Goal: Information Seeking & Learning: Learn about a topic

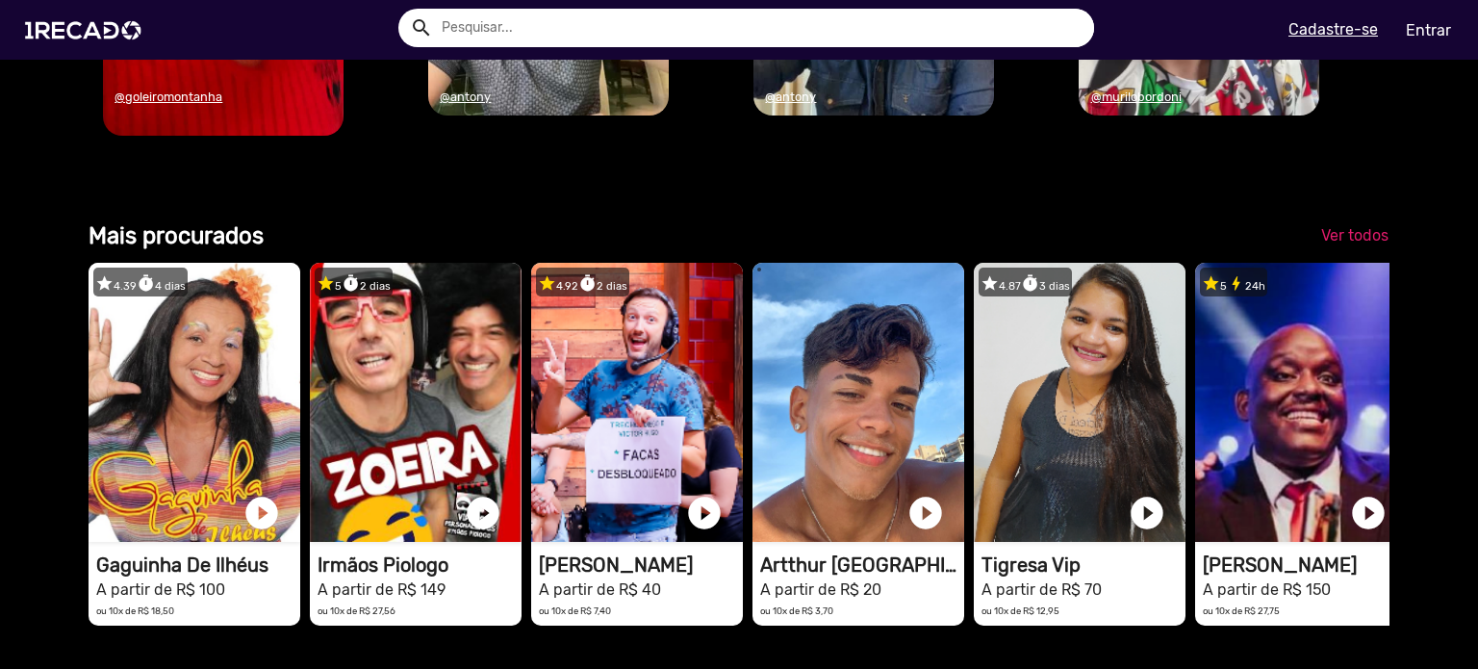
scroll to position [2021, 0]
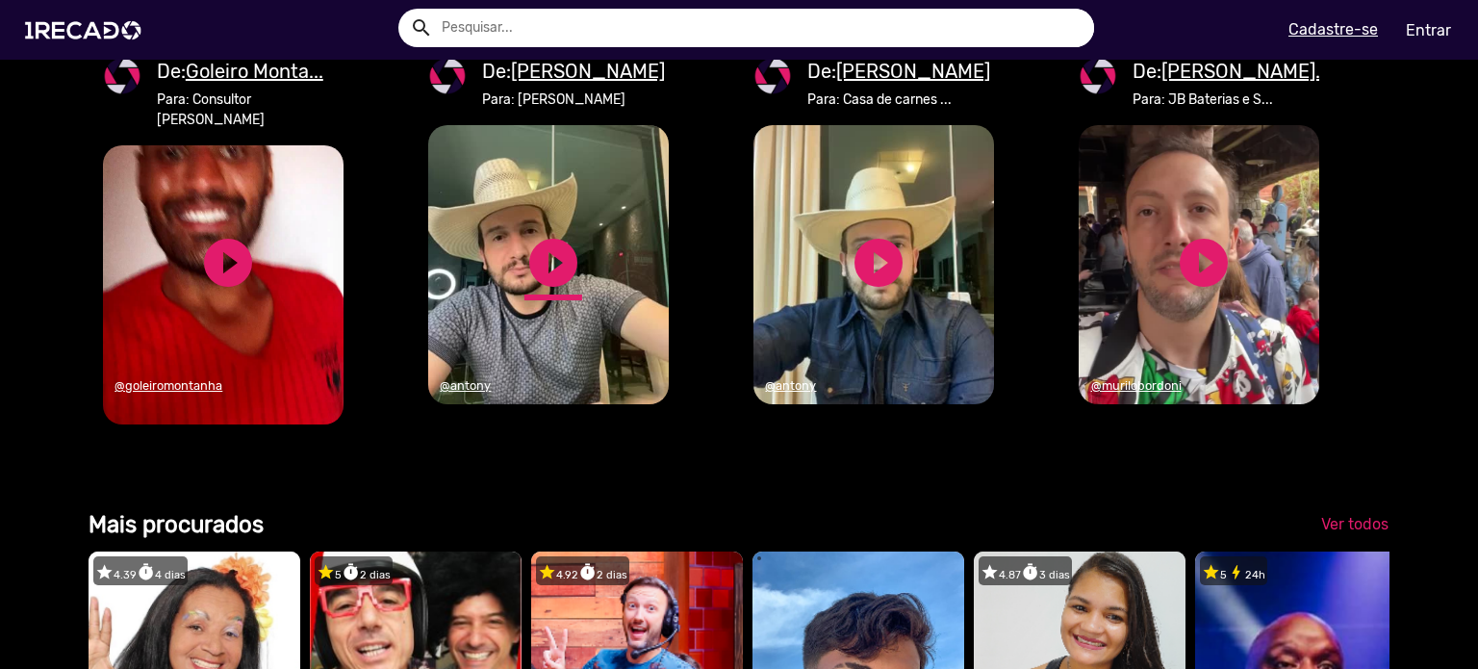
click at [547, 292] on link "play_circle_filled" at bounding box center [553, 263] width 58 height 58
click at [553, 83] on u "[PERSON_NAME]" at bounding box center [588, 71] width 154 height 23
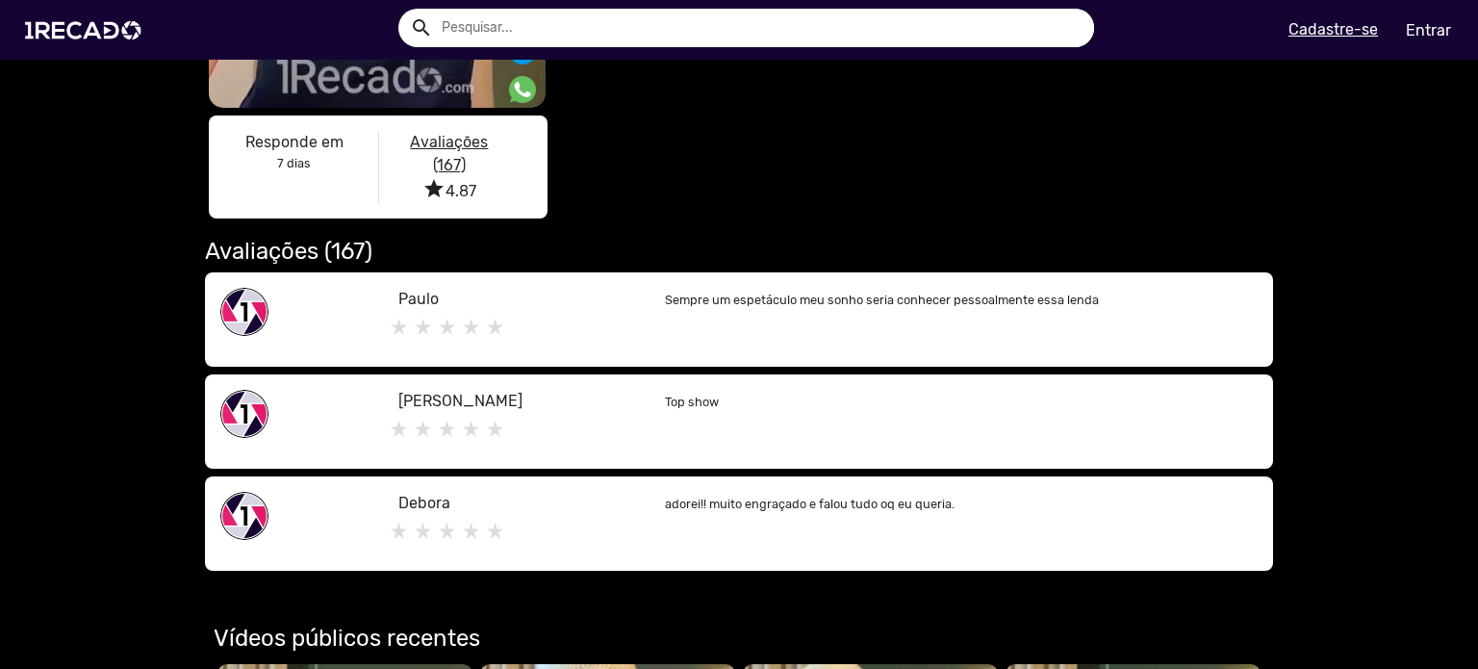
scroll to position [192, 0]
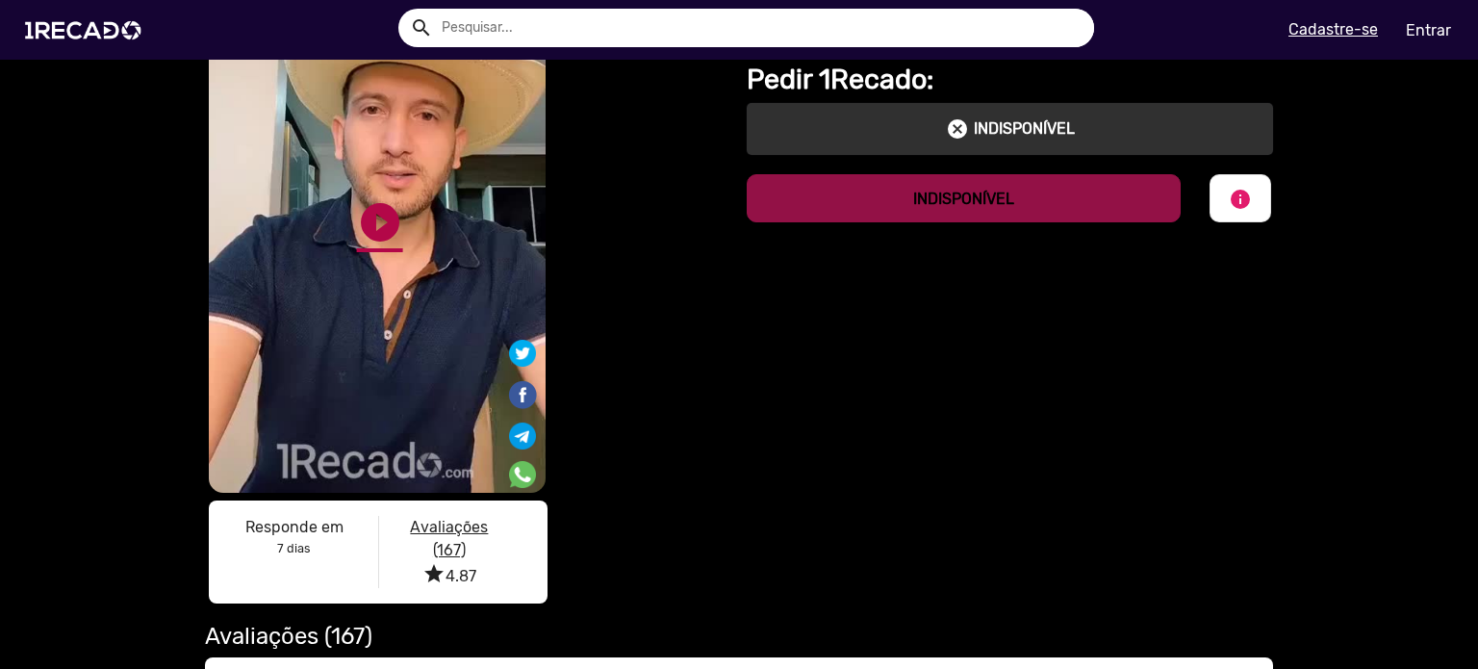
click at [375, 221] on link "play_circle_filled" at bounding box center [380, 222] width 46 height 46
click at [374, 229] on link "pause_circle" at bounding box center [380, 222] width 46 height 46
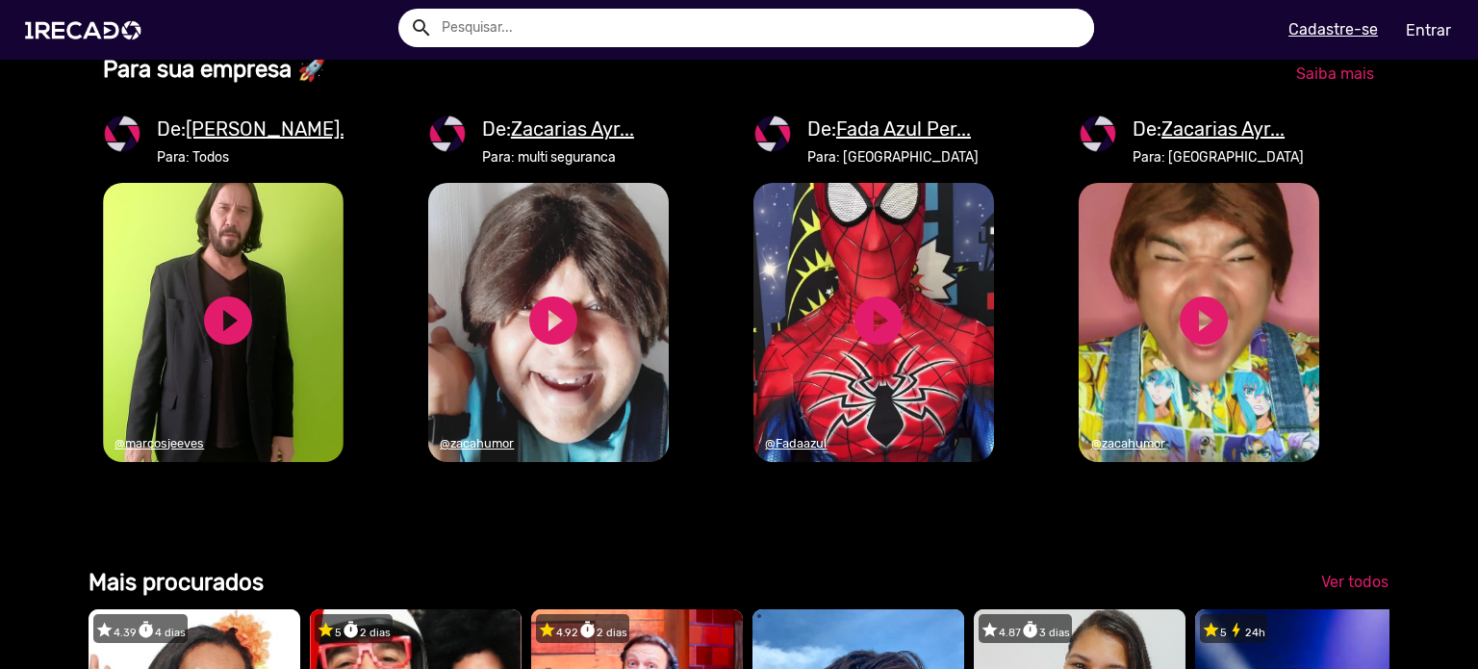
scroll to position [2059, 0]
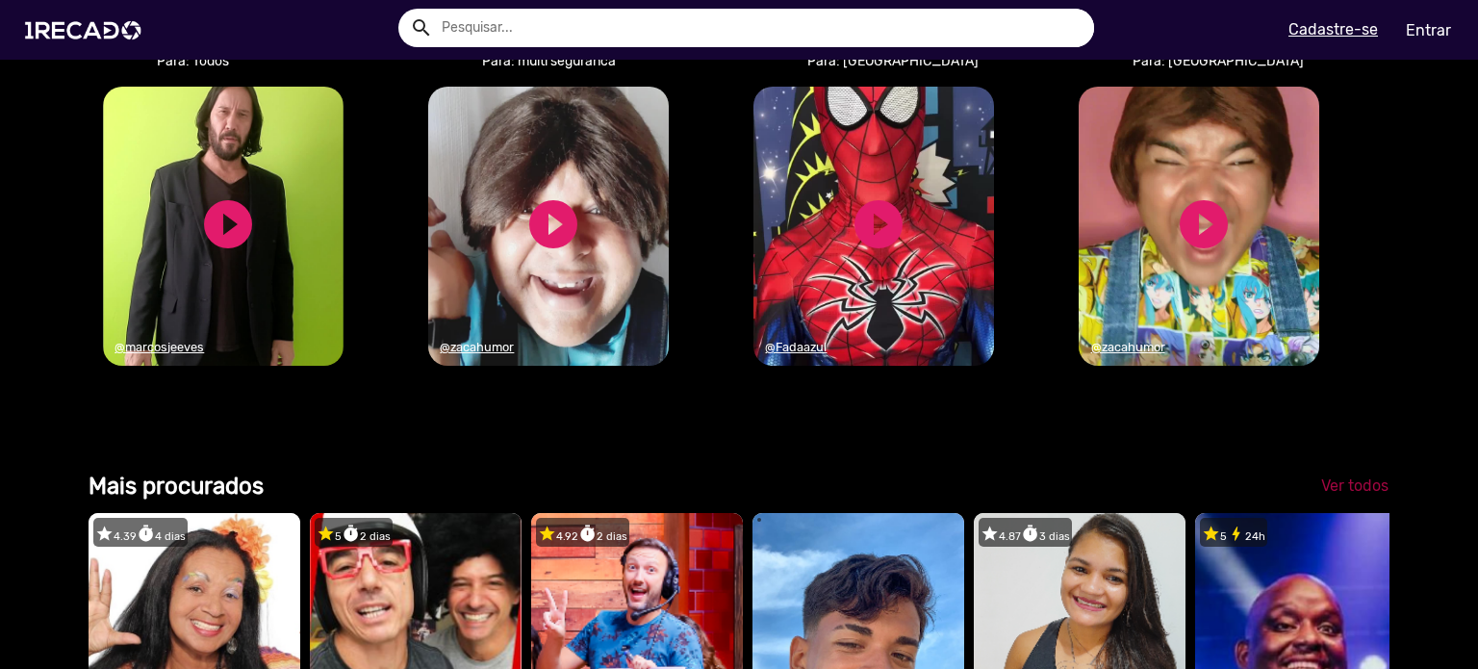
click at [1329, 495] on span "Ver todos" at bounding box center [1354, 485] width 67 height 18
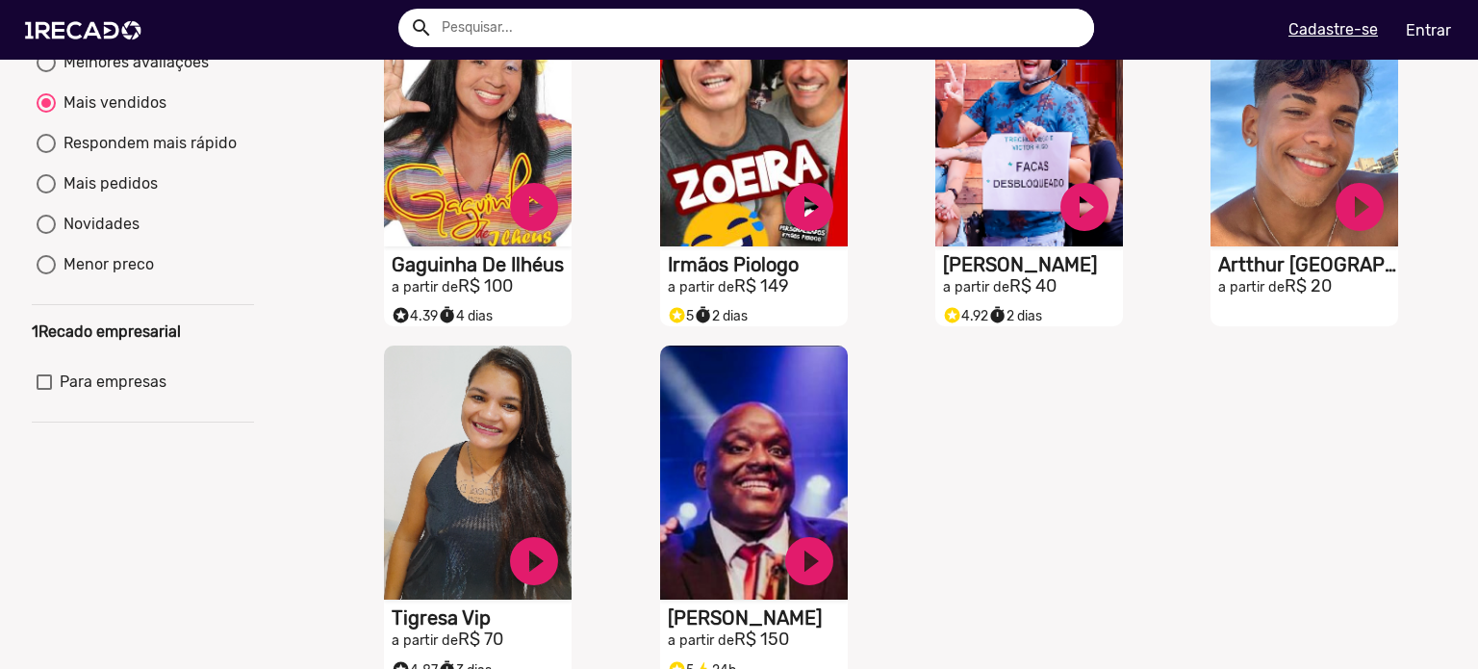
scroll to position [64, 0]
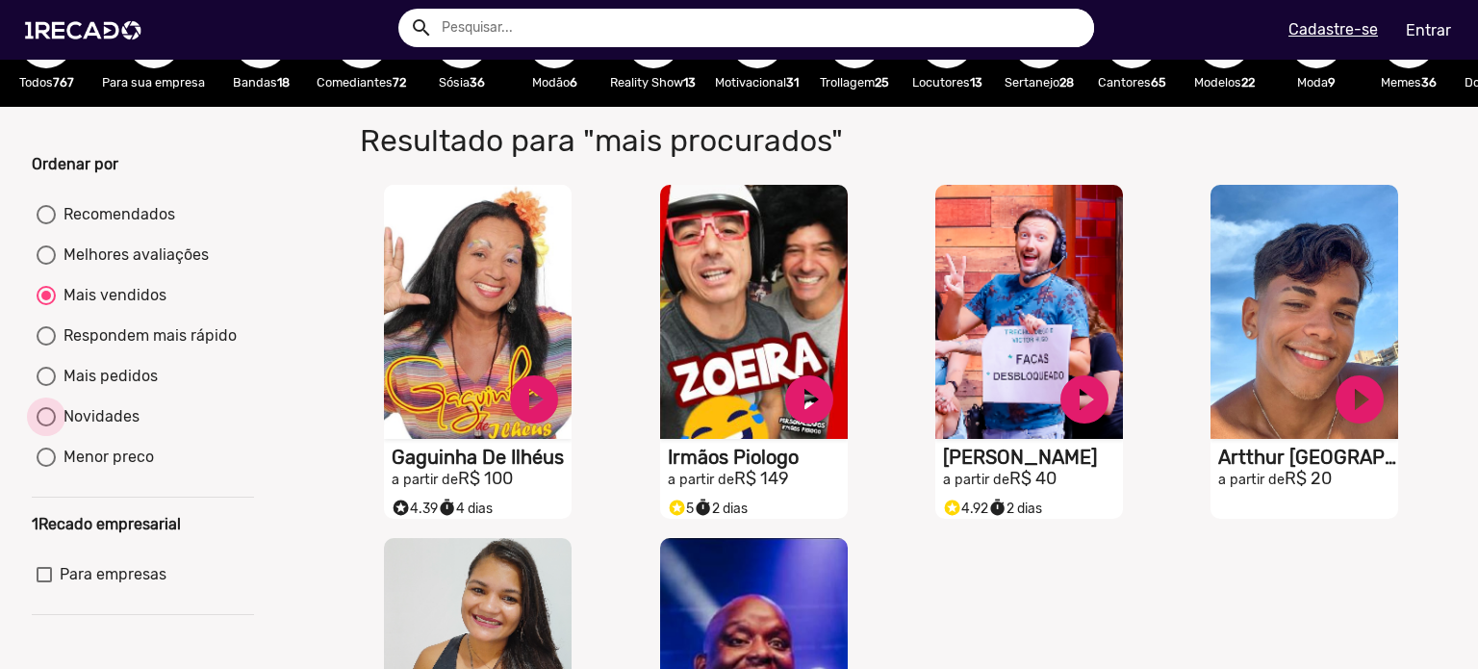
click at [96, 428] on div "Novidades" at bounding box center [98, 416] width 84 height 23
click at [46, 427] on input "Novidades" at bounding box center [45, 426] width 1 height 1
radio input "true"
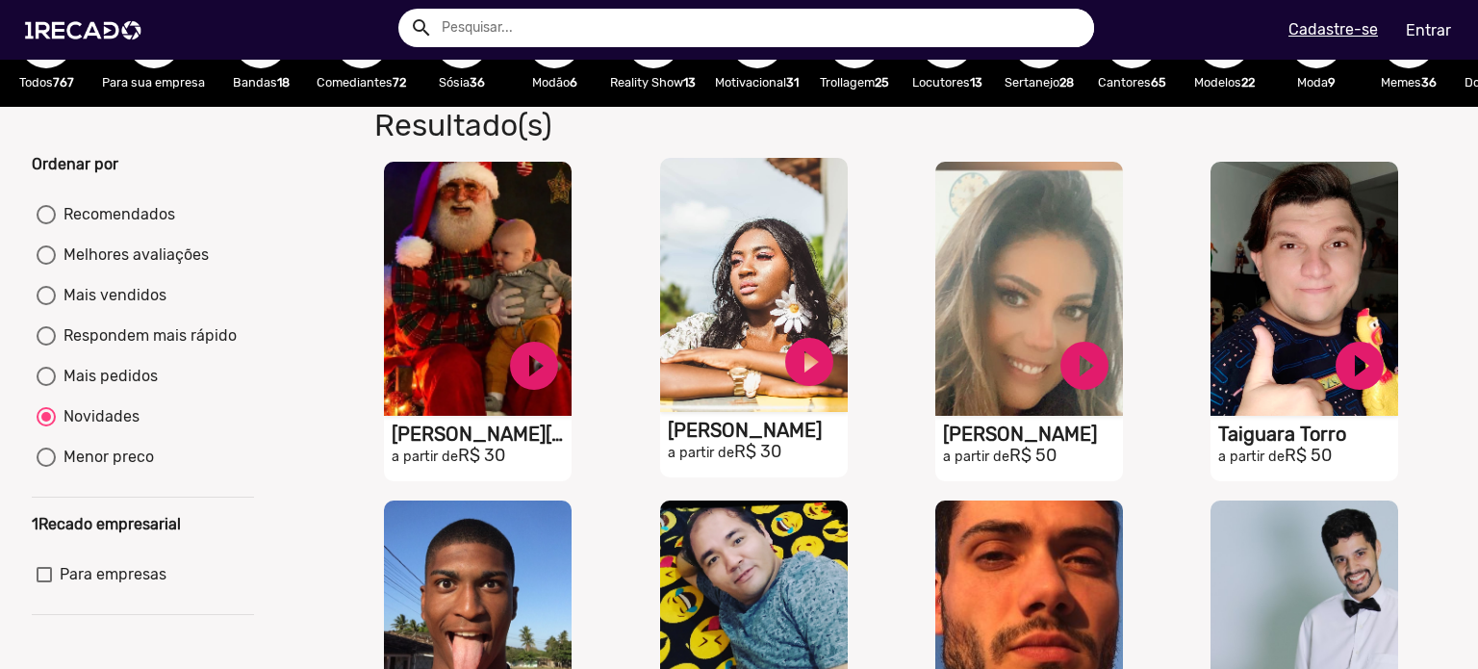
scroll to position [0, 0]
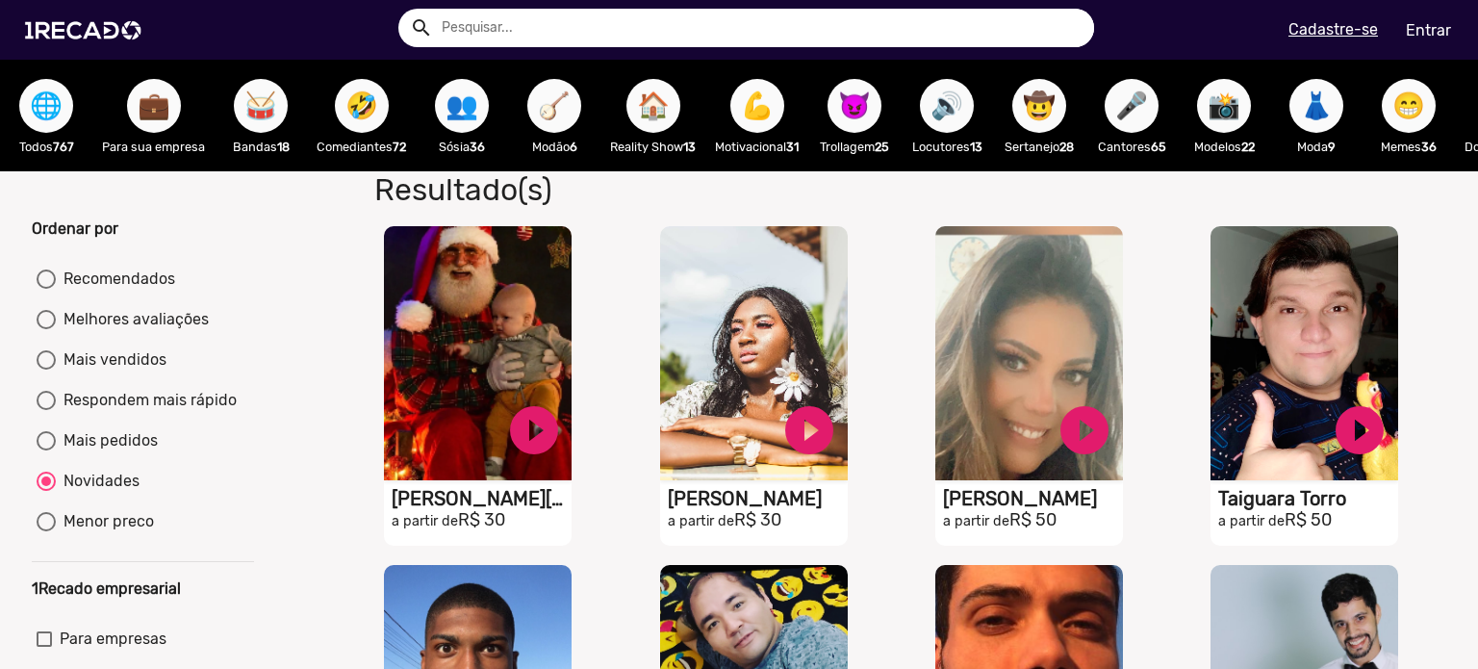
click at [108, 452] on div "Mais pedidos" at bounding box center [107, 440] width 102 height 23
click at [46, 451] on input "Mais pedidos" at bounding box center [45, 450] width 1 height 1
radio input "true"
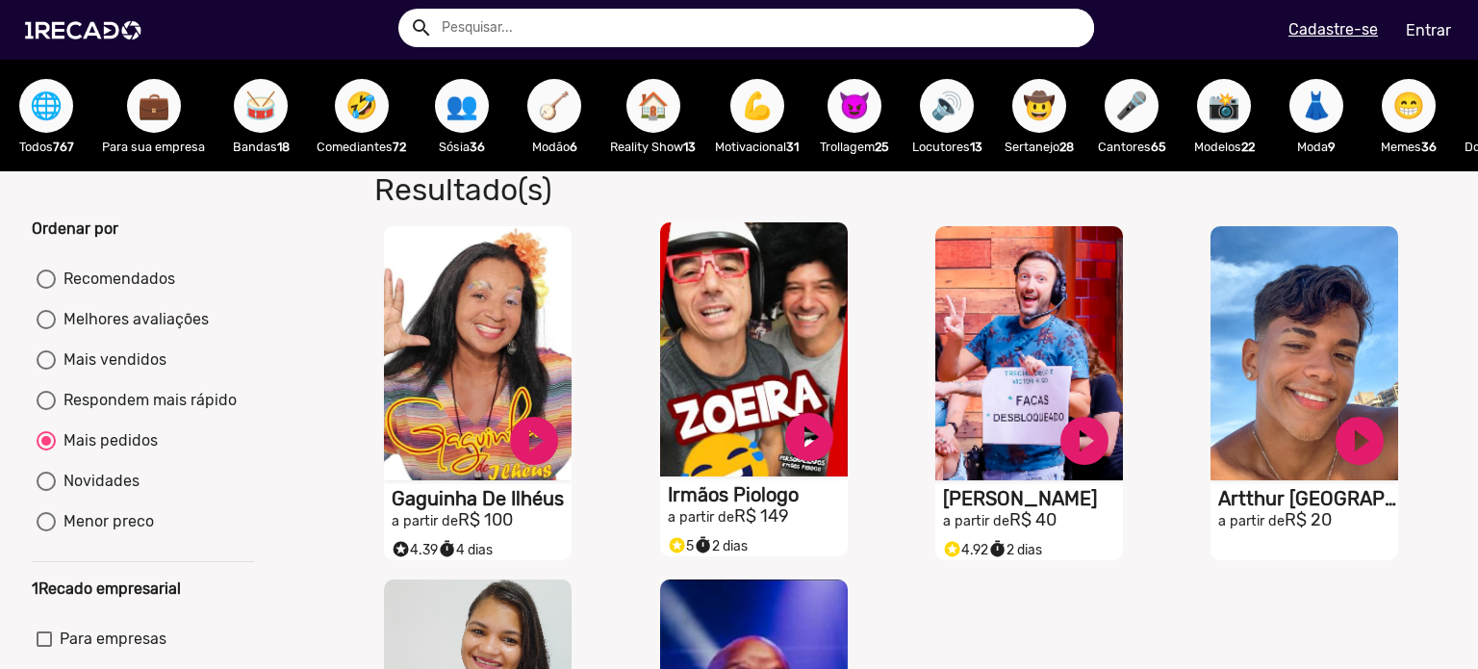
click at [749, 367] on video "S1RECADO vídeos dedicados para fãs e empresas" at bounding box center [754, 349] width 188 height 254
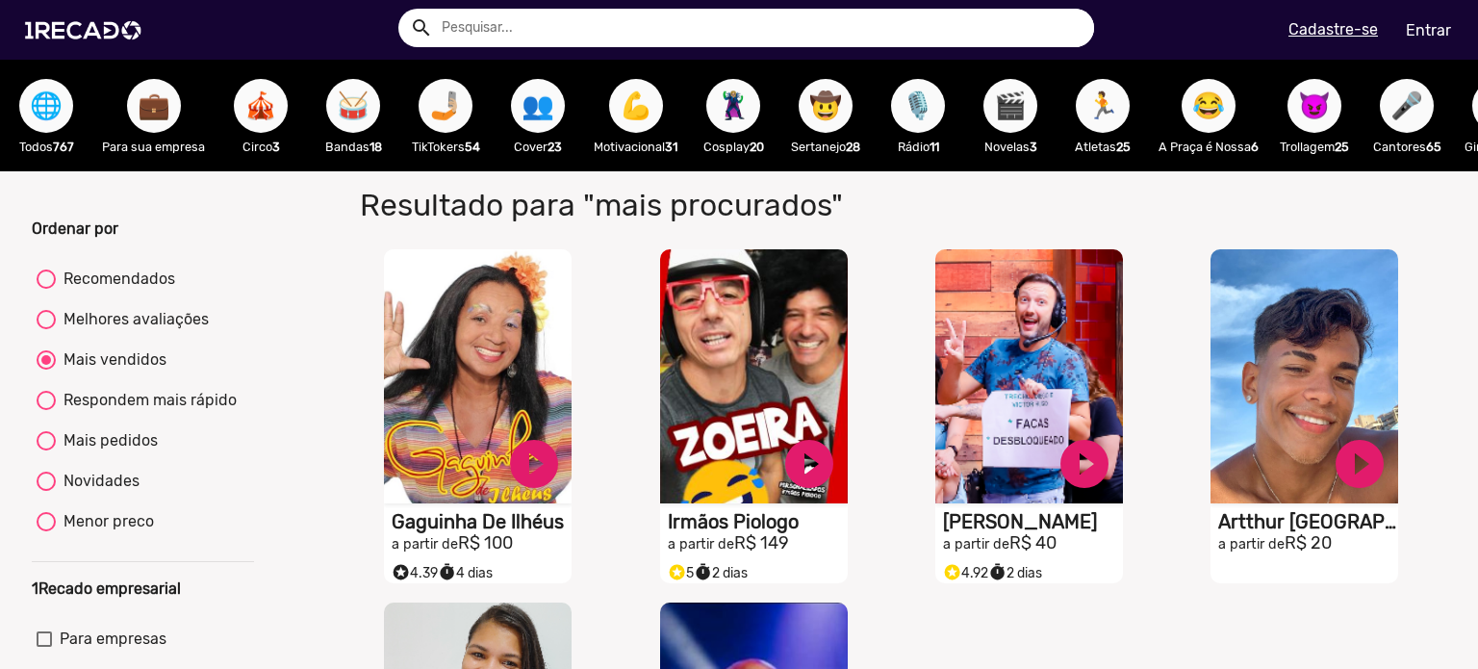
scroll to position [385, 0]
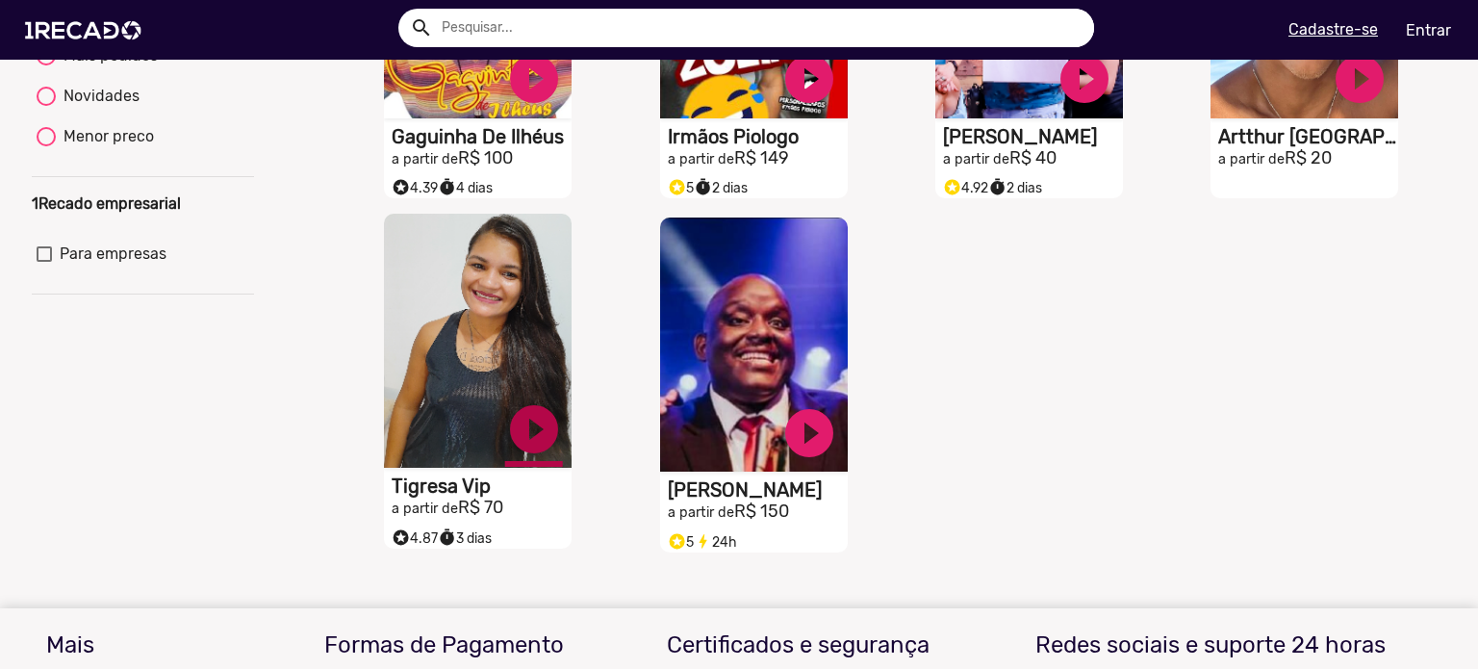
click at [530, 437] on link "play_circle_filled" at bounding box center [534, 429] width 58 height 58
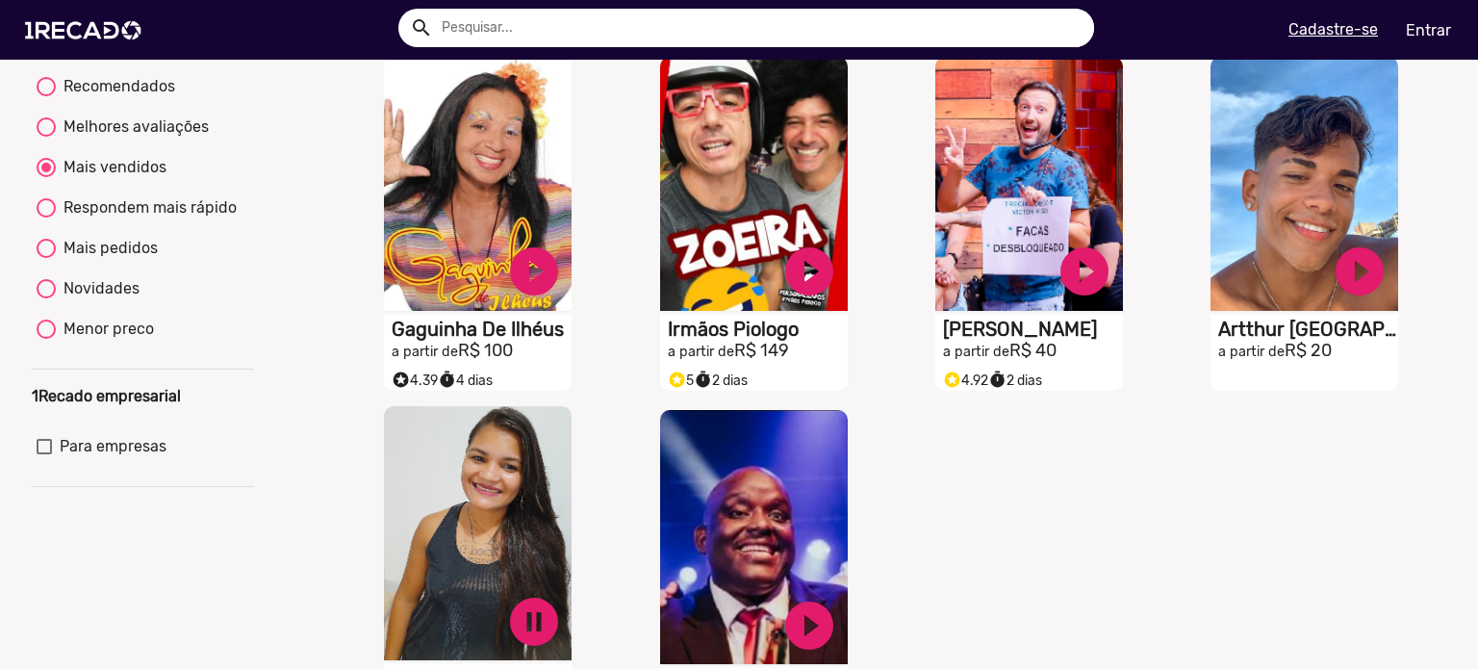
click at [89, 179] on div "Mais vendidos" at bounding box center [111, 167] width 111 height 23
click at [46, 178] on input "Mais vendidos" at bounding box center [45, 177] width 1 height 1
click at [124, 139] on div "Melhores avaliações" at bounding box center [132, 126] width 153 height 23
click at [46, 138] on input "Melhores avaliações" at bounding box center [45, 137] width 1 height 1
radio input "true"
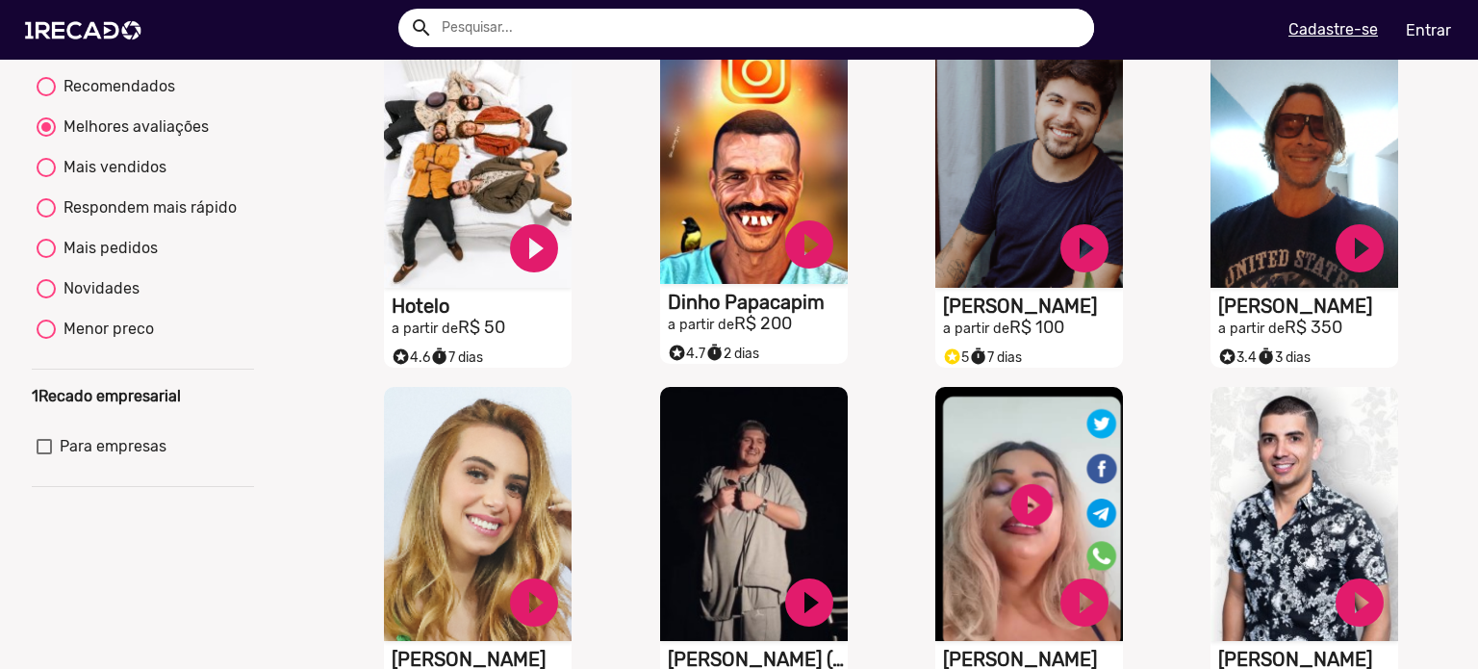
click at [767, 206] on video "S1RECADO vídeos dedicados para fãs e empresas" at bounding box center [754, 157] width 188 height 254
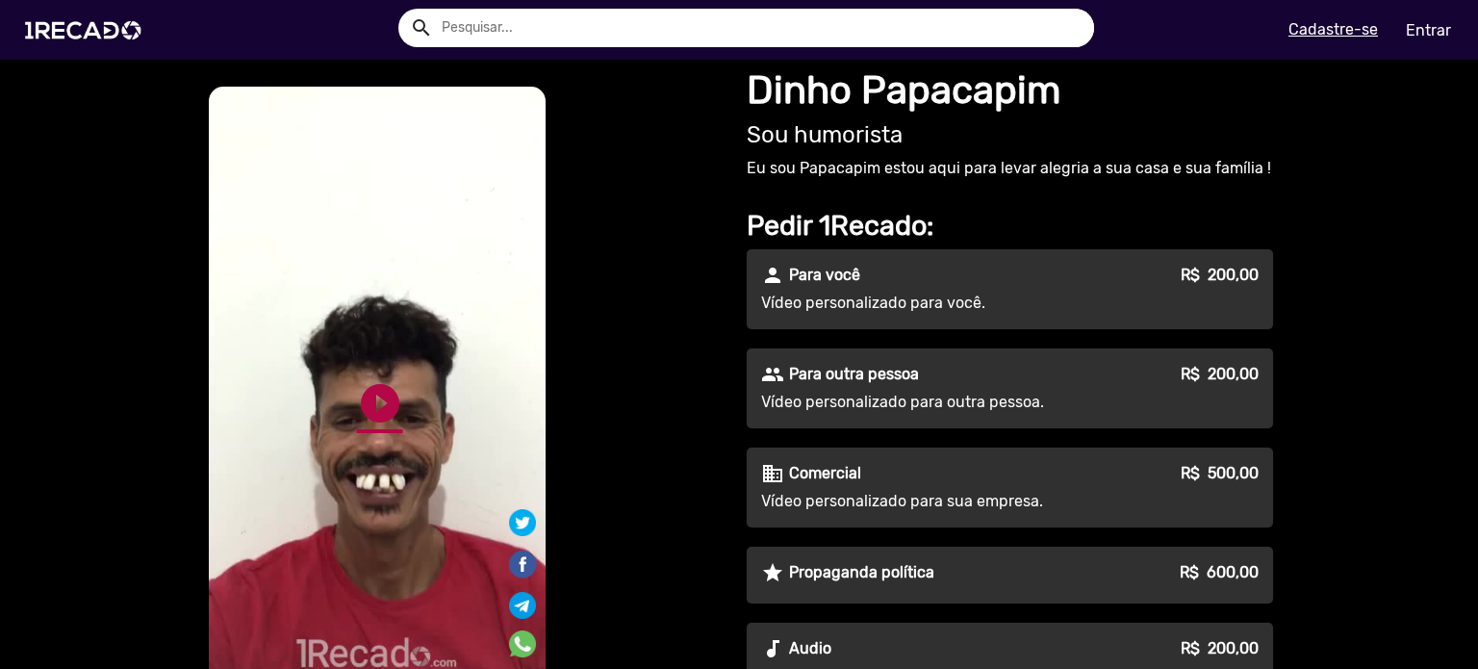
click at [374, 395] on link "play_circle_filled" at bounding box center [380, 403] width 46 height 46
